Goal: Task Accomplishment & Management: Complete application form

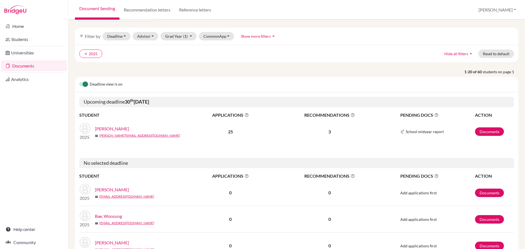
scroll to position [27, 0]
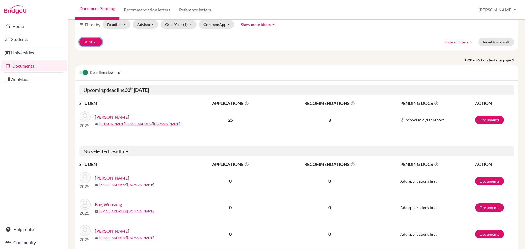
click at [85, 44] on icon "clear" at bounding box center [86, 42] width 4 height 4
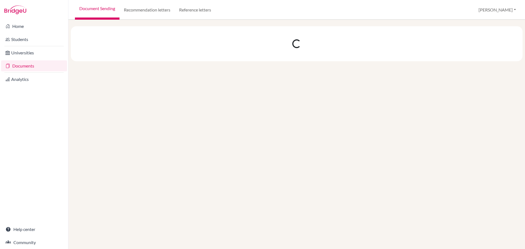
scroll to position [0, 0]
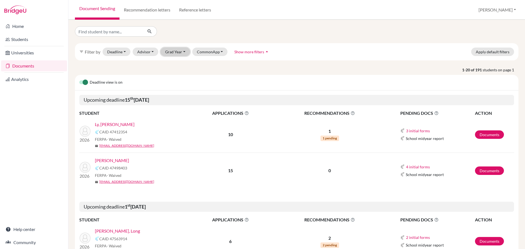
click at [180, 51] on button "Grad Year" at bounding box center [176, 52] width 30 height 8
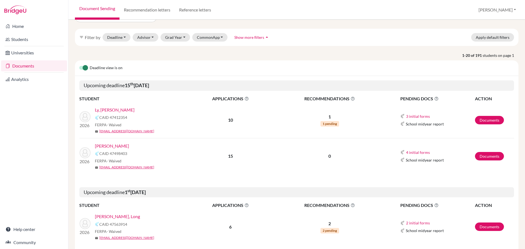
scroll to position [27, 0]
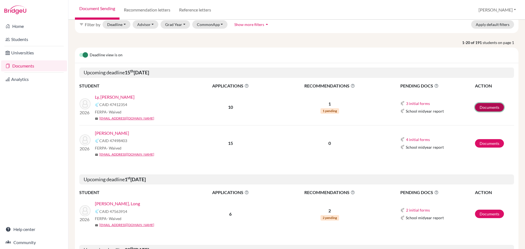
click at [478, 108] on link "Documents" at bounding box center [489, 107] width 29 height 8
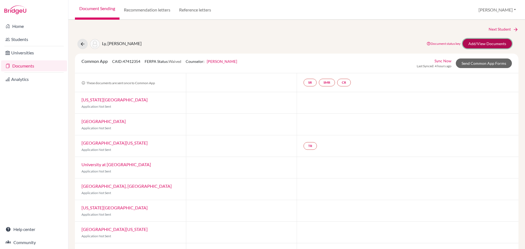
click at [469, 47] on link "Add/View Documents" at bounding box center [487, 44] width 49 height 10
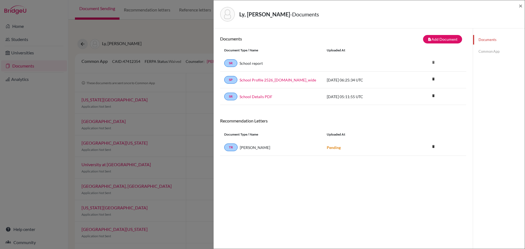
click at [486, 50] on link "Common App" at bounding box center [499, 52] width 52 height 10
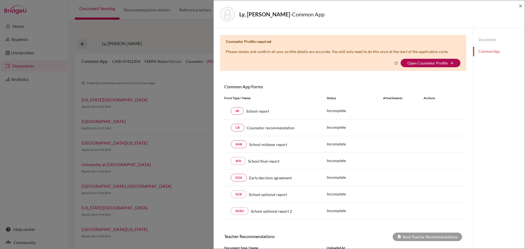
click at [417, 62] on link "Open Counselor Profile" at bounding box center [428, 63] width 40 height 5
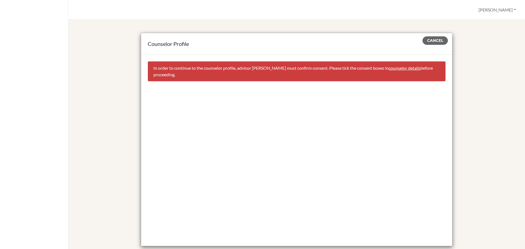
click at [389, 66] on link "counselor details" at bounding box center [405, 67] width 32 height 5
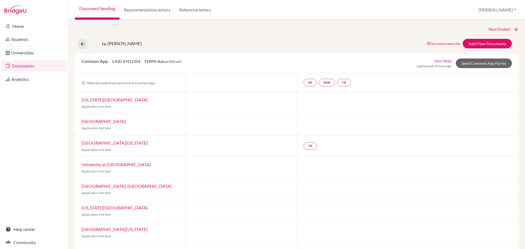
select select "360990"
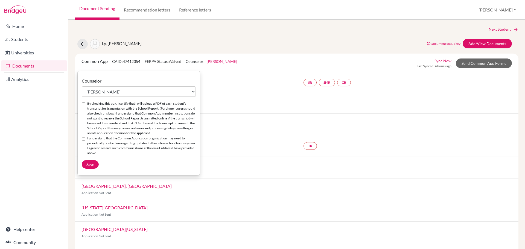
click at [86, 103] on div "By checking this box, I certify that I will upload a PDF of each student’s tran…" at bounding box center [139, 118] width 114 height 35
click at [85, 141] on input "I understand that the Common Application organization may need to periodically …" at bounding box center [84, 139] width 4 height 4
checkbox input "true"
click at [84, 104] on input "By checking this box, I certify that I will upload a PDF of each student’s tran…" at bounding box center [84, 105] width 4 height 4
checkbox input "true"
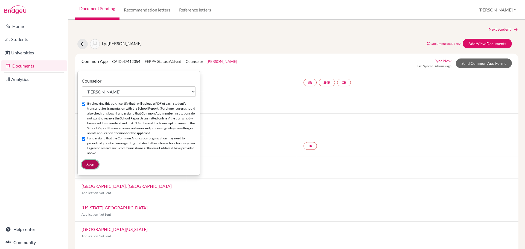
click at [91, 167] on span "Save" at bounding box center [90, 164] width 8 height 5
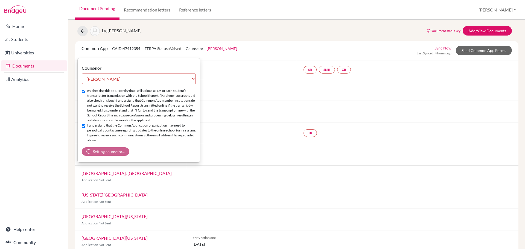
scroll to position [11, 0]
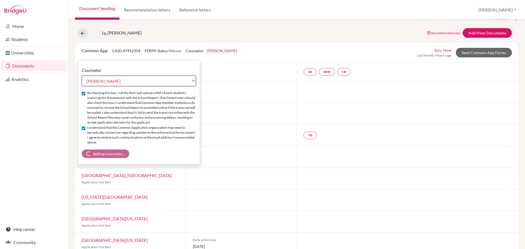
click at [150, 76] on select "Select counselor Annie Cubbin Christine Easton Kim Fendley Stephen Ford Hannah …" at bounding box center [139, 81] width 114 height 10
click at [150, 82] on select "Select counselor Annie Cubbin Christine Easton Kim Fendley Stephen Ford Hannah …" at bounding box center [139, 81] width 114 height 10
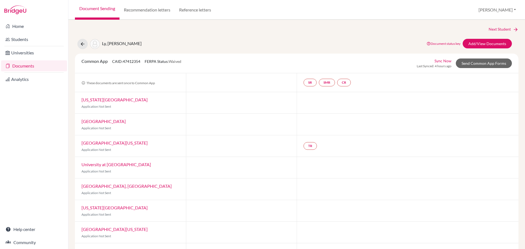
select select "360990"
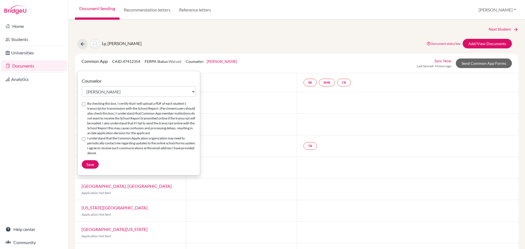
click at [82, 105] on div "Counselor Select counselor Annie Cubbin Christine Easton Kim Fendley Stephen Fo…" at bounding box center [139, 123] width 122 height 91
click at [83, 105] on input "By checking this box, I certify that I will upload a PDF of each student’s tran…" at bounding box center [84, 105] width 4 height 4
checkbox input "true"
drag, startPoint x: 85, startPoint y: 144, endPoint x: 85, endPoint y: 148, distance: 3.8
click at [85, 141] on input "I understand that the Common Application organization may need to periodically …" at bounding box center [84, 139] width 4 height 4
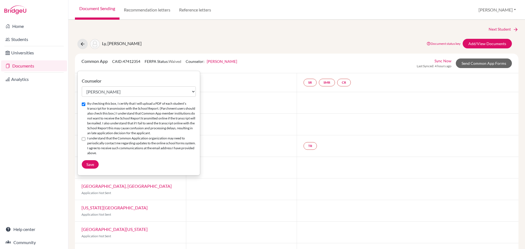
checkbox input "true"
click at [88, 167] on span "Save" at bounding box center [90, 164] width 8 height 5
click at [109, 89] on select "Select counselor [PERSON_NAME] [PERSON_NAME] [PERSON_NAME] [PERSON_NAME] [PERSO…" at bounding box center [139, 91] width 114 height 10
select select "360990"
click at [82, 86] on select "Select counselor Annie Cubbin Christine Easton Kim Fendley Stephen Ford Hannah …" at bounding box center [139, 91] width 114 height 10
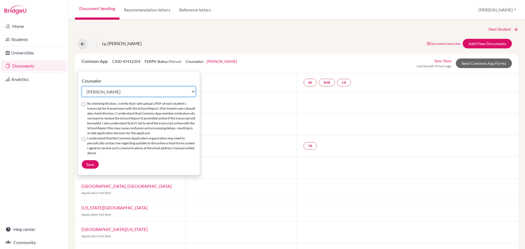
checkbox input "false"
click at [86, 144] on div "I understand that the Common Application organization may need to periodically …" at bounding box center [139, 146] width 114 height 20
click at [85, 106] on div "By checking this box, I certify that I will upload a PDF of each student’s tran…" at bounding box center [139, 118] width 114 height 35
click at [84, 141] on input "I understand that the Common Application organization may need to periodically …" at bounding box center [84, 139] width 4 height 4
checkbox input "true"
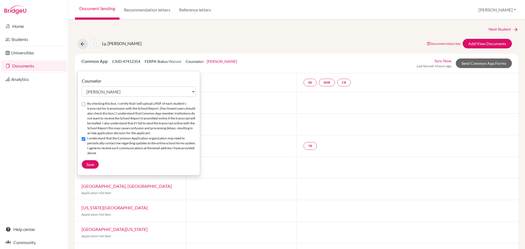
click at [84, 104] on input "By checking this box, I certify that I will upload a PDF of each student’s tran…" at bounding box center [84, 105] width 4 height 4
checkbox input "true"
click at [150, 36] on div "Next Student Ly, Thanh Dieu Document status key TR Requirement. Document not up…" at bounding box center [297, 167] width 444 height 282
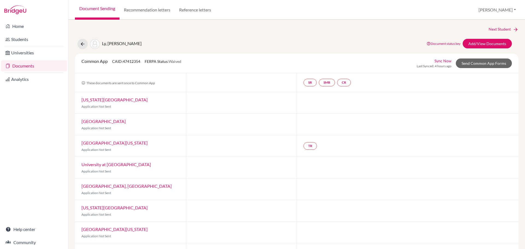
select select "335138"
checkbox input "true"
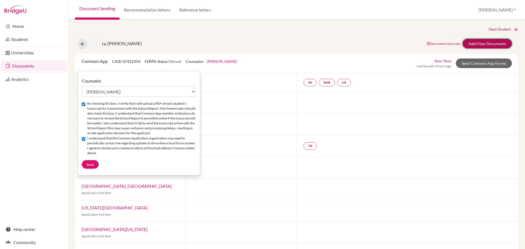
click at [479, 46] on link "Add/View Documents" at bounding box center [487, 44] width 49 height 10
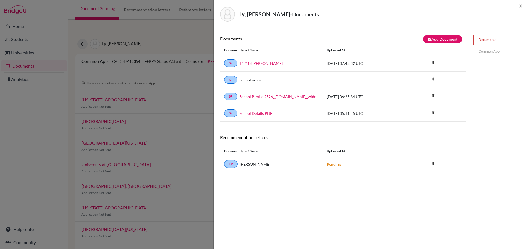
click at [495, 52] on link "Common App" at bounding box center [499, 52] width 52 height 10
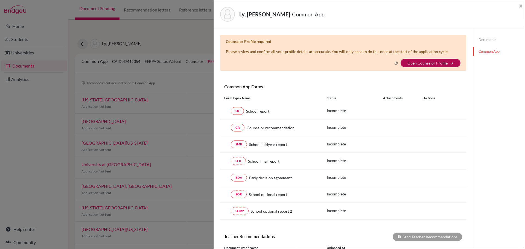
click at [417, 63] on link "Open Counselor Profile" at bounding box center [428, 63] width 40 height 5
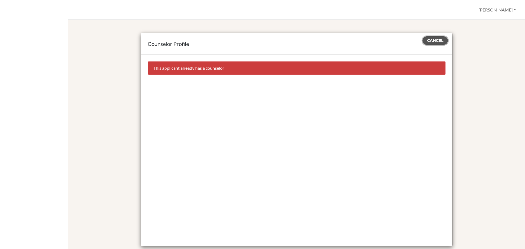
click at [433, 41] on span "Cancel" at bounding box center [435, 40] width 16 height 5
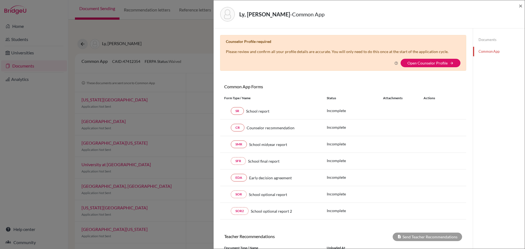
select select "335138"
checkbox input "true"
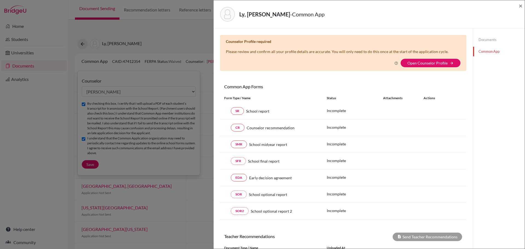
click at [348, 85] on div "Common App Forms These documents will be sent to all Common App universities se…" at bounding box center [343, 87] width 246 height 7
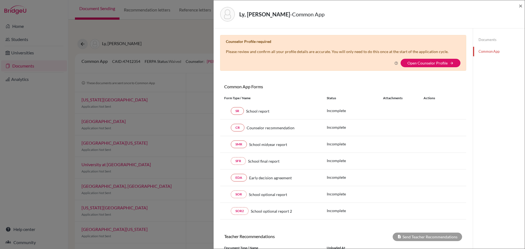
click at [484, 40] on link "Documents" at bounding box center [499, 40] width 52 height 10
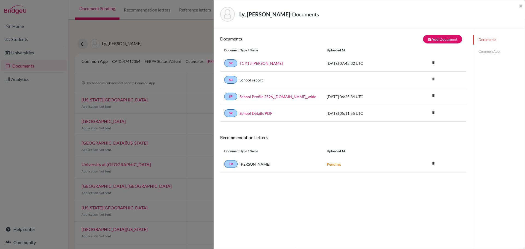
click at [482, 51] on link "Common App" at bounding box center [499, 52] width 52 height 10
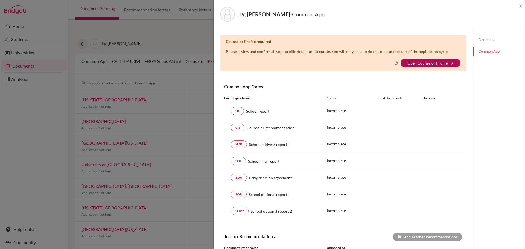
click at [421, 63] on link "Open Counselor Profile" at bounding box center [428, 63] width 40 height 5
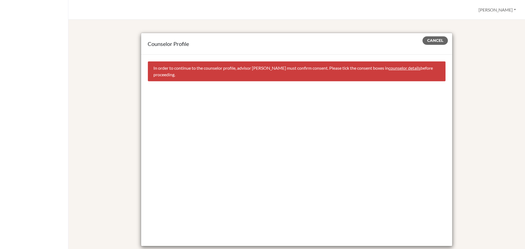
click at [394, 68] on link "counselor details" at bounding box center [405, 67] width 32 height 5
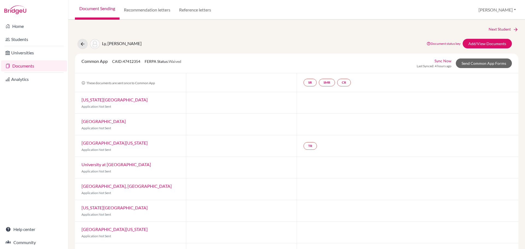
select select "360990"
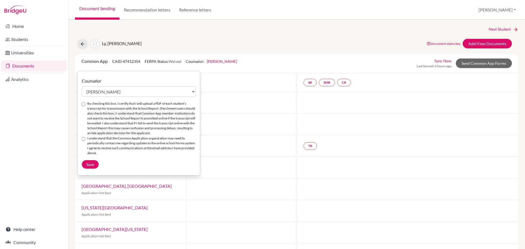
click at [86, 105] on div "By checking this box, I certify that I will upload a PDF of each student’s tran…" at bounding box center [139, 118] width 114 height 35
click at [85, 146] on div "I understand that the Common Application organization may need to periodically …" at bounding box center [139, 146] width 114 height 20
click at [83, 105] on input "By checking this box, I certify that I will upload a PDF of each student’s tran…" at bounding box center [84, 105] width 4 height 4
checkbox input "true"
click at [84, 141] on input "I understand that the Common Application organization may need to periodically …" at bounding box center [84, 139] width 4 height 4
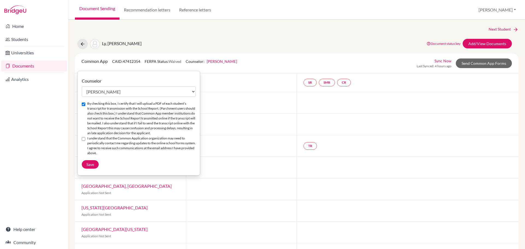
checkbox input "true"
click at [91, 167] on span "Save" at bounding box center [90, 164] width 8 height 5
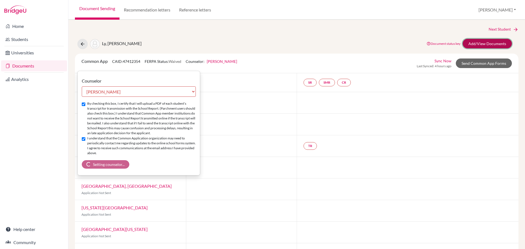
click at [476, 44] on link "Add/View Documents" at bounding box center [487, 44] width 49 height 10
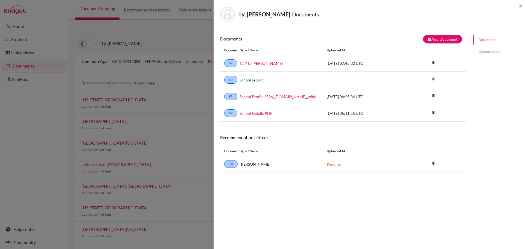
click at [479, 53] on link "Common App" at bounding box center [499, 52] width 52 height 10
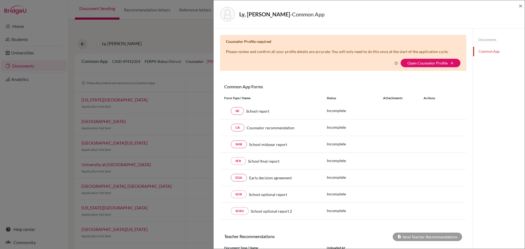
click at [134, 15] on div "Ly, Thanh Dieu - Common App × × Counselor Profile required Please review and co…" at bounding box center [262, 124] width 525 height 249
click at [171, 25] on div "Ly, Thanh Dieu - Common App × × Counselor Profile required Please review and co…" at bounding box center [262, 124] width 525 height 249
click at [524, 6] on div "Ly, Thanh Dieu - Common App ×" at bounding box center [369, 14] width 311 height 28
click at [523, 6] on div "Ly, Thanh Dieu - Common App ×" at bounding box center [369, 14] width 311 height 28
click at [522, 6] on span "×" at bounding box center [521, 6] width 4 height 8
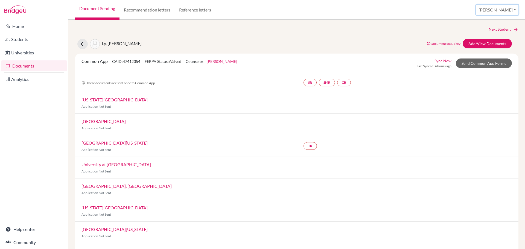
click at [508, 10] on button "[PERSON_NAME]" at bounding box center [497, 10] width 42 height 10
click at [493, 22] on link "Profile" at bounding box center [471, 22] width 43 height 9
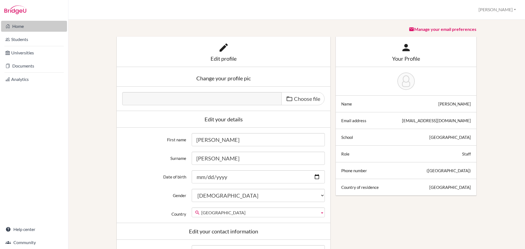
click at [20, 25] on link "Home" at bounding box center [34, 26] width 66 height 11
